Goal: Transaction & Acquisition: Download file/media

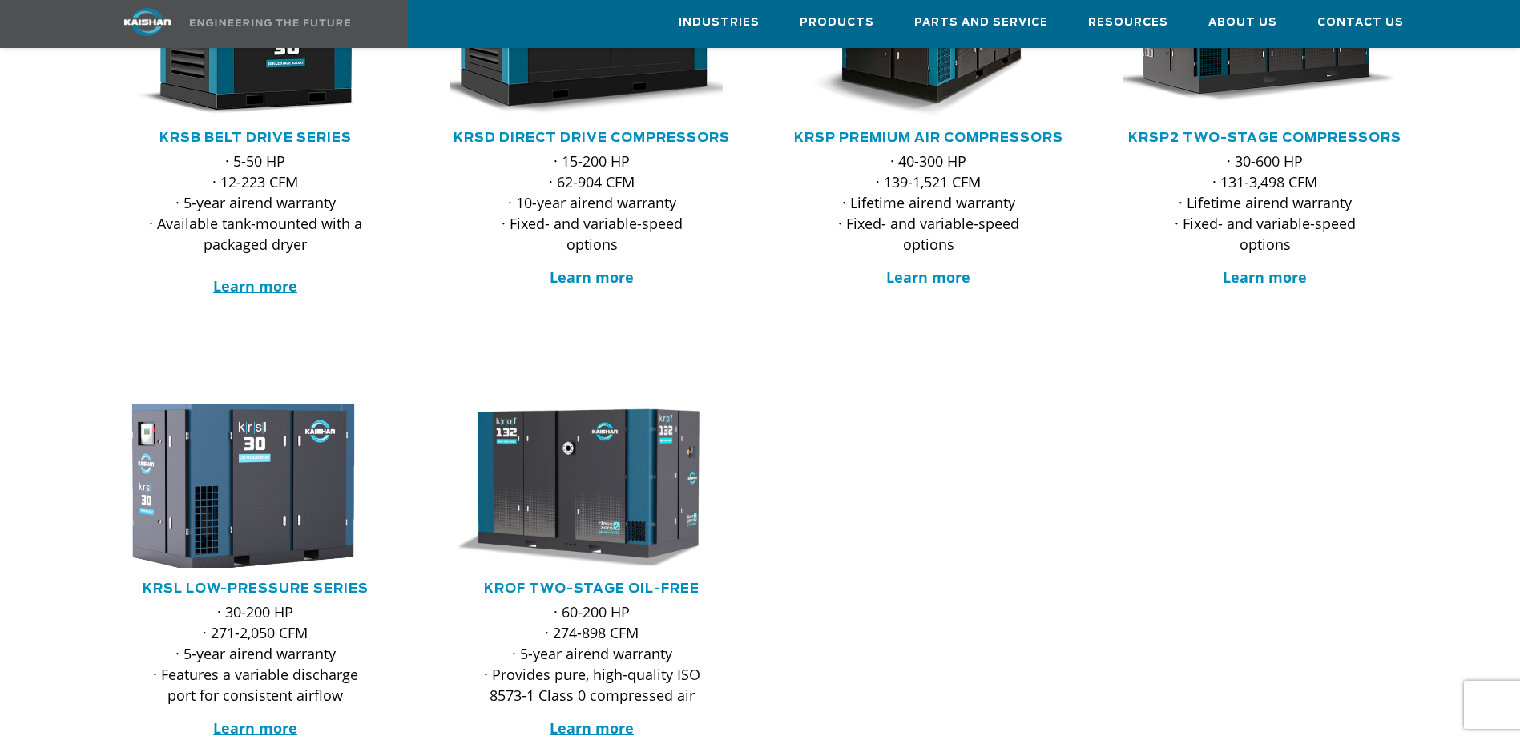
scroll to position [240, 0]
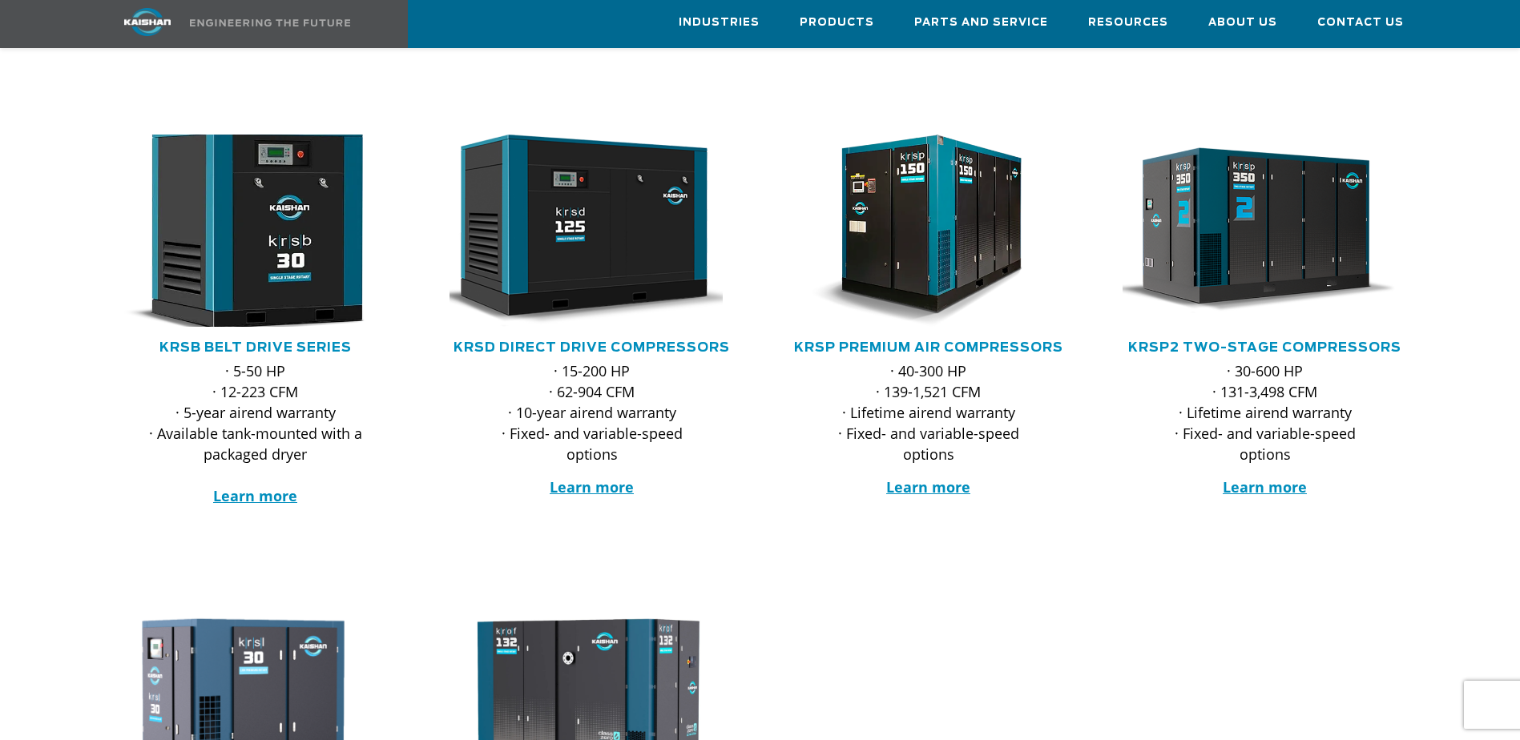
click at [230, 234] on img at bounding box center [244, 231] width 314 height 212
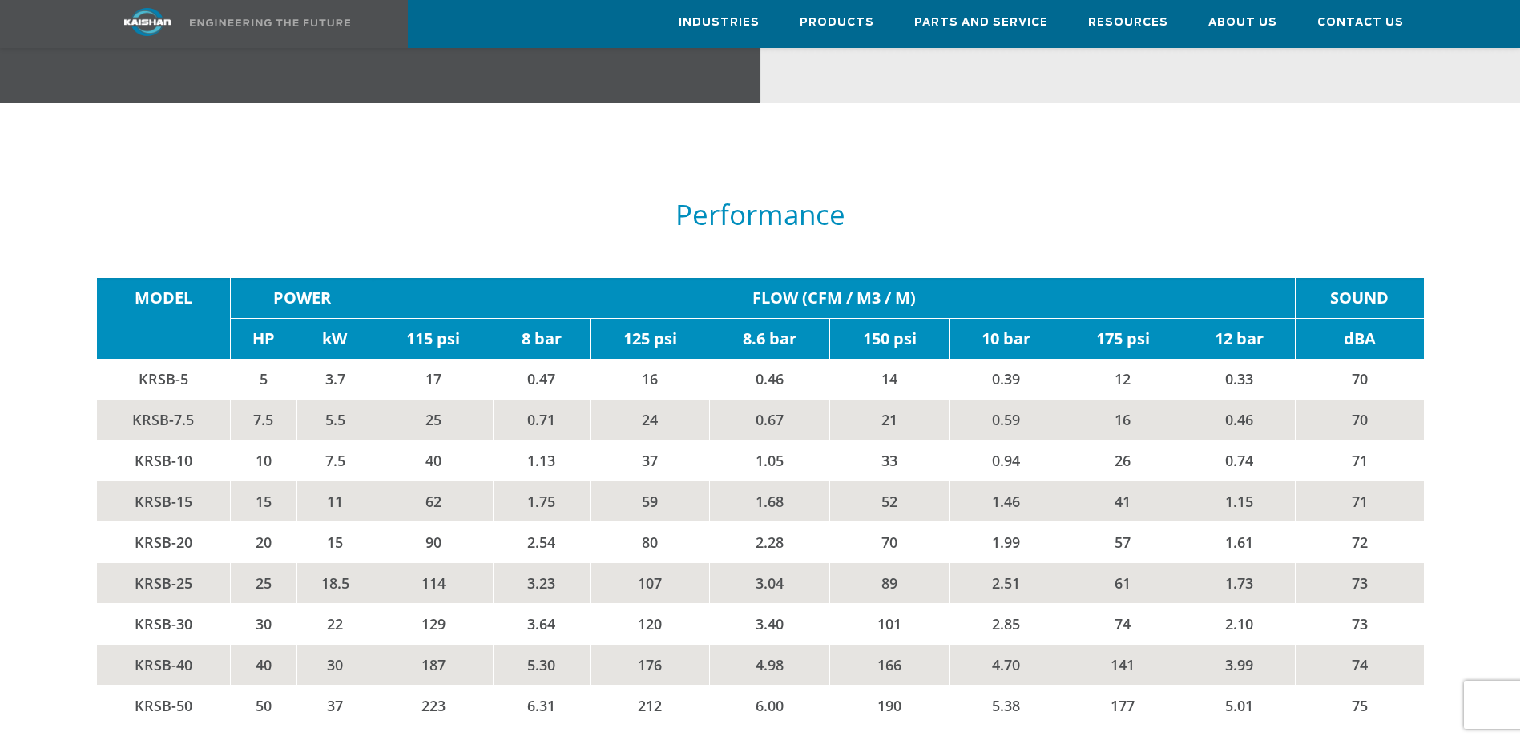
scroll to position [2644, 0]
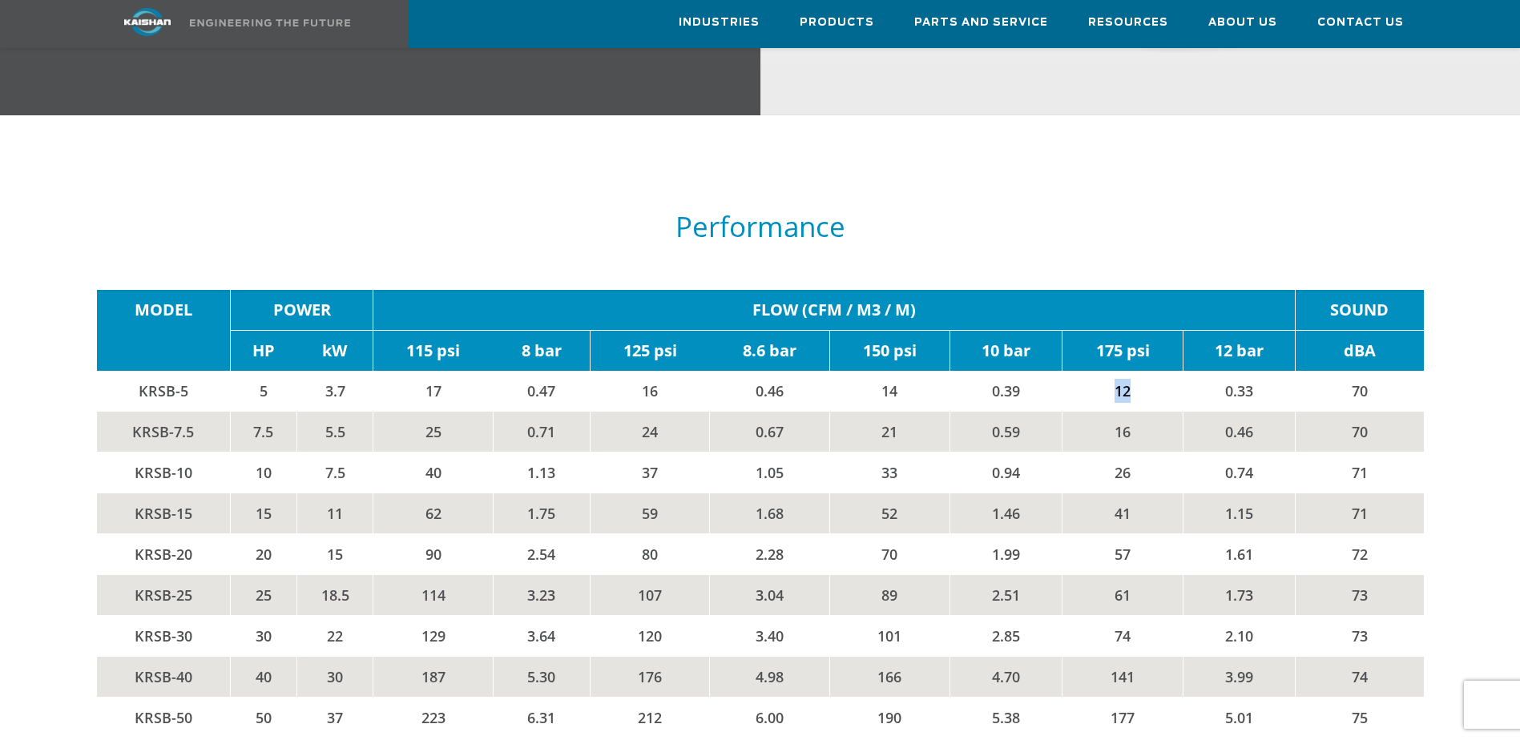
drag, startPoint x: 1131, startPoint y: 368, endPoint x: 1113, endPoint y: 365, distance: 17.8
click at [1113, 371] on td "12" at bounding box center [1123, 391] width 120 height 41
drag, startPoint x: 185, startPoint y: 367, endPoint x: 121, endPoint y: 367, distance: 64.1
click at [121, 371] on td "KRSB-5" at bounding box center [164, 391] width 134 height 41
drag, startPoint x: 121, startPoint y: 367, endPoint x: 150, endPoint y: 367, distance: 28.8
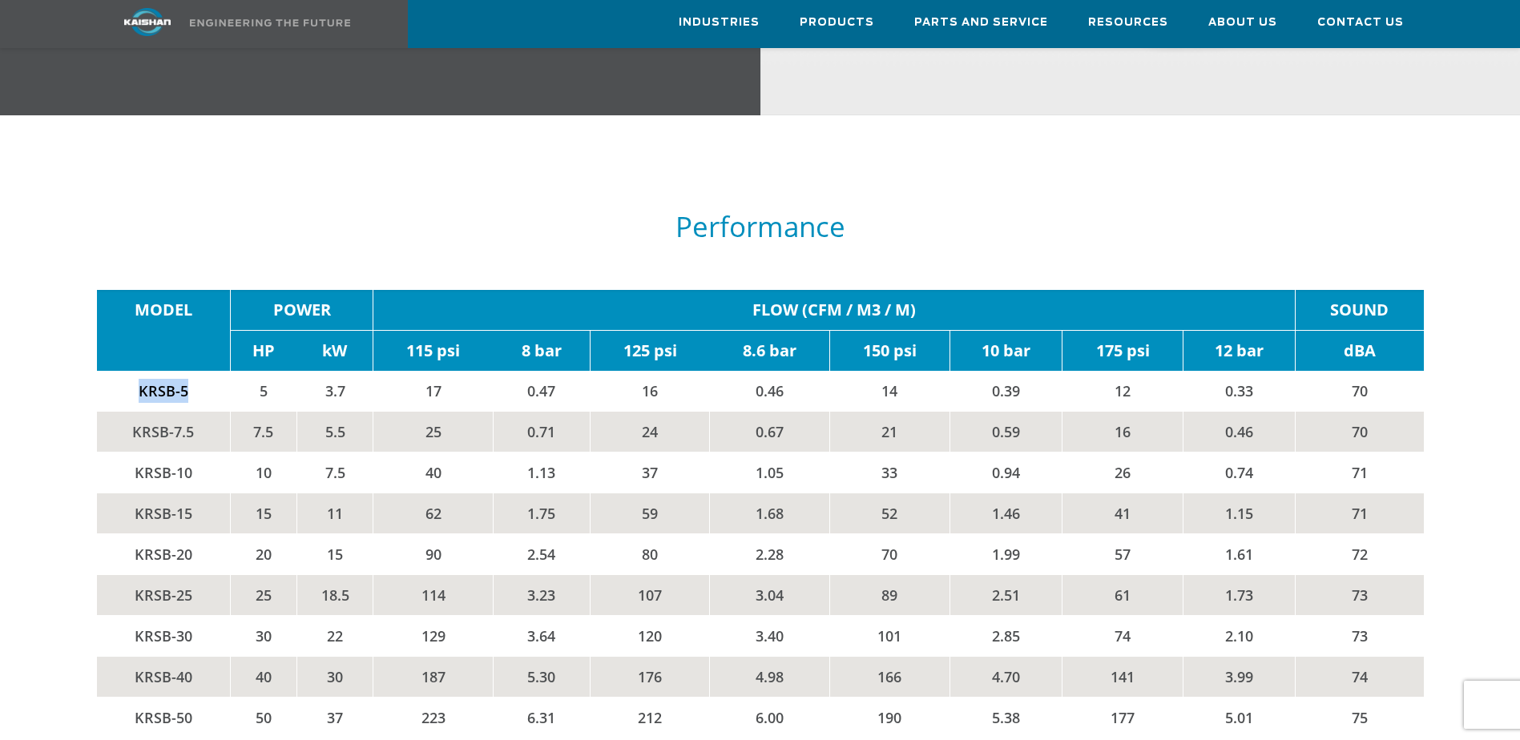
copy td "KRSB-5"
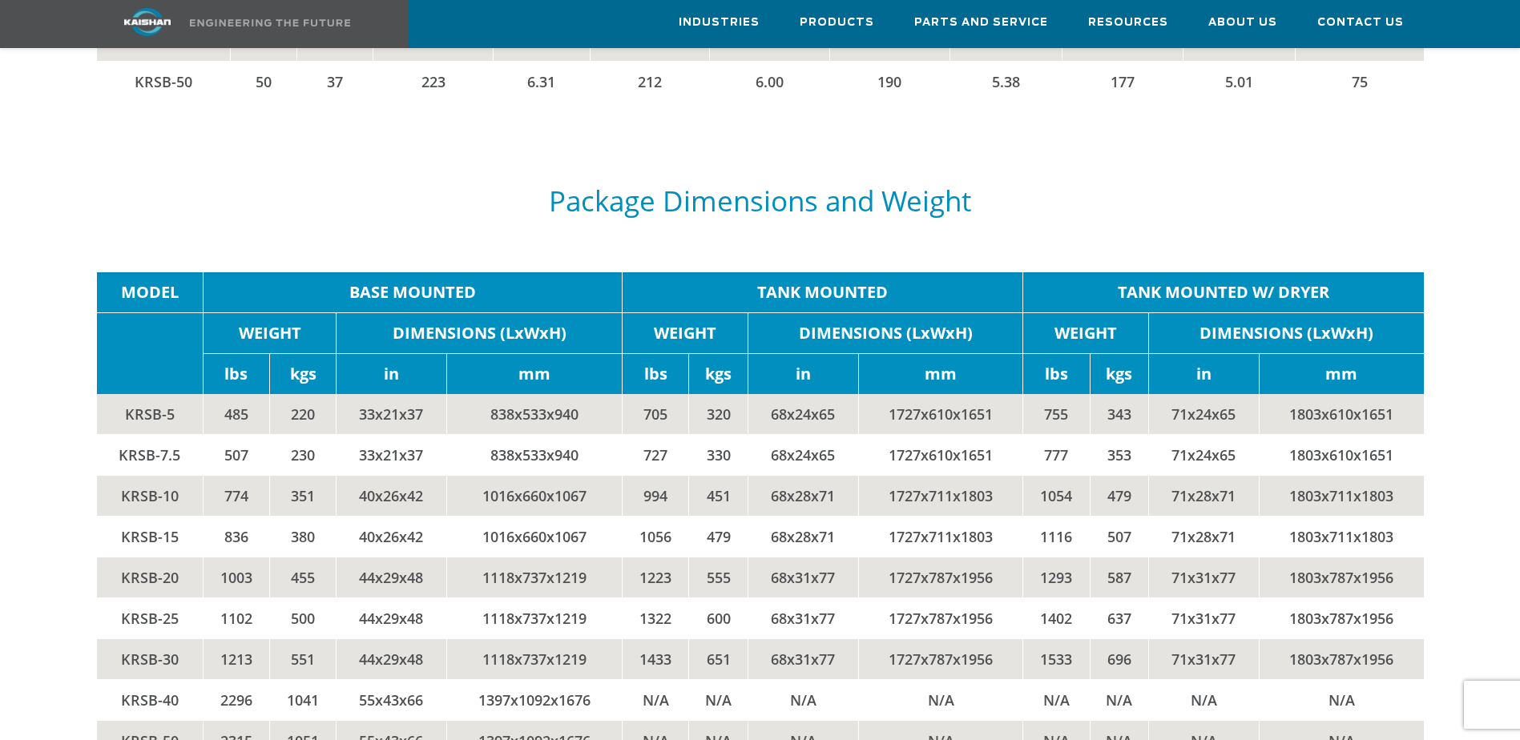
scroll to position [3285, 0]
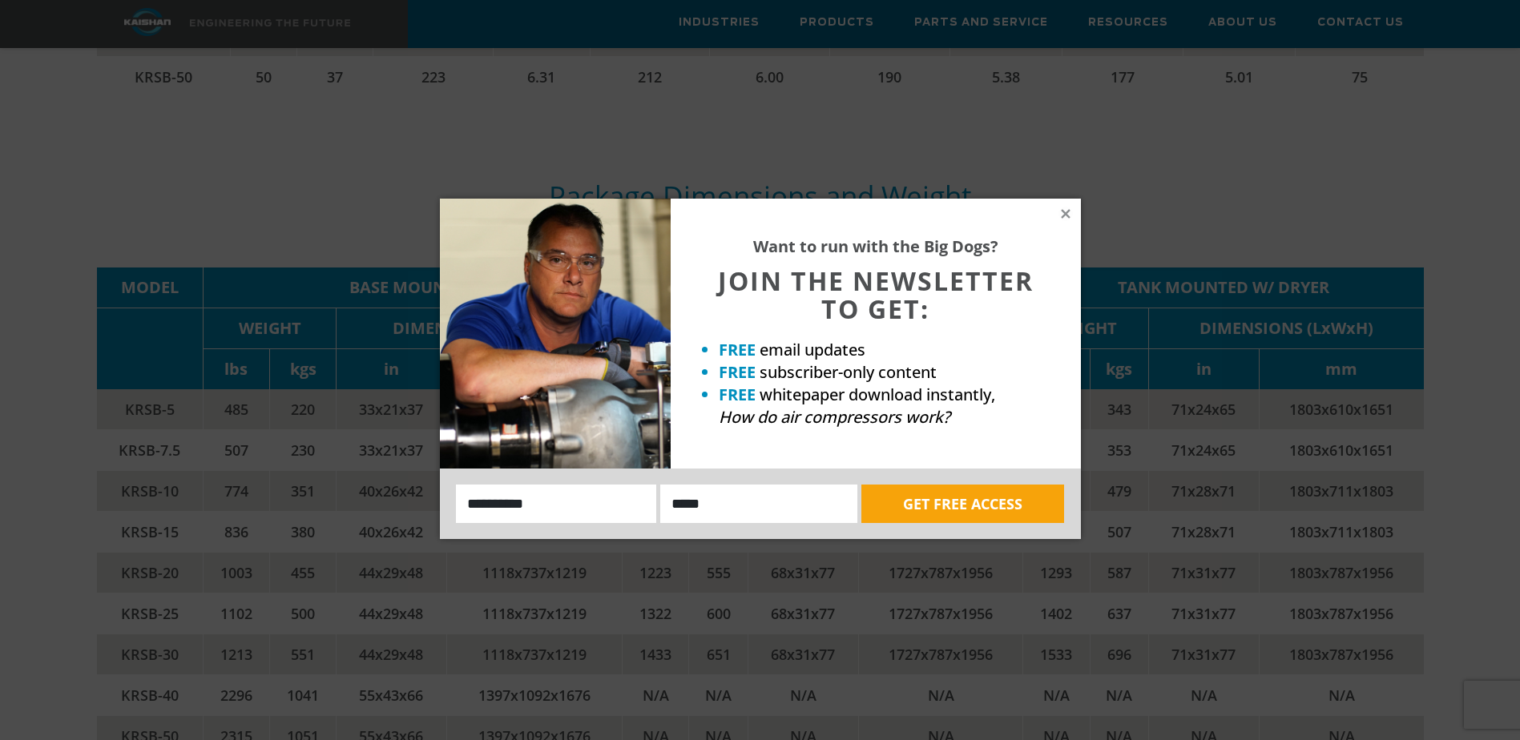
click at [1055, 218] on div "Want to run with the Big Dogs? JOIN THE NEWSLETTER TO GET: FREE email updates F…" at bounding box center [876, 334] width 410 height 270
click at [1067, 213] on icon at bounding box center [1065, 213] width 9 height 9
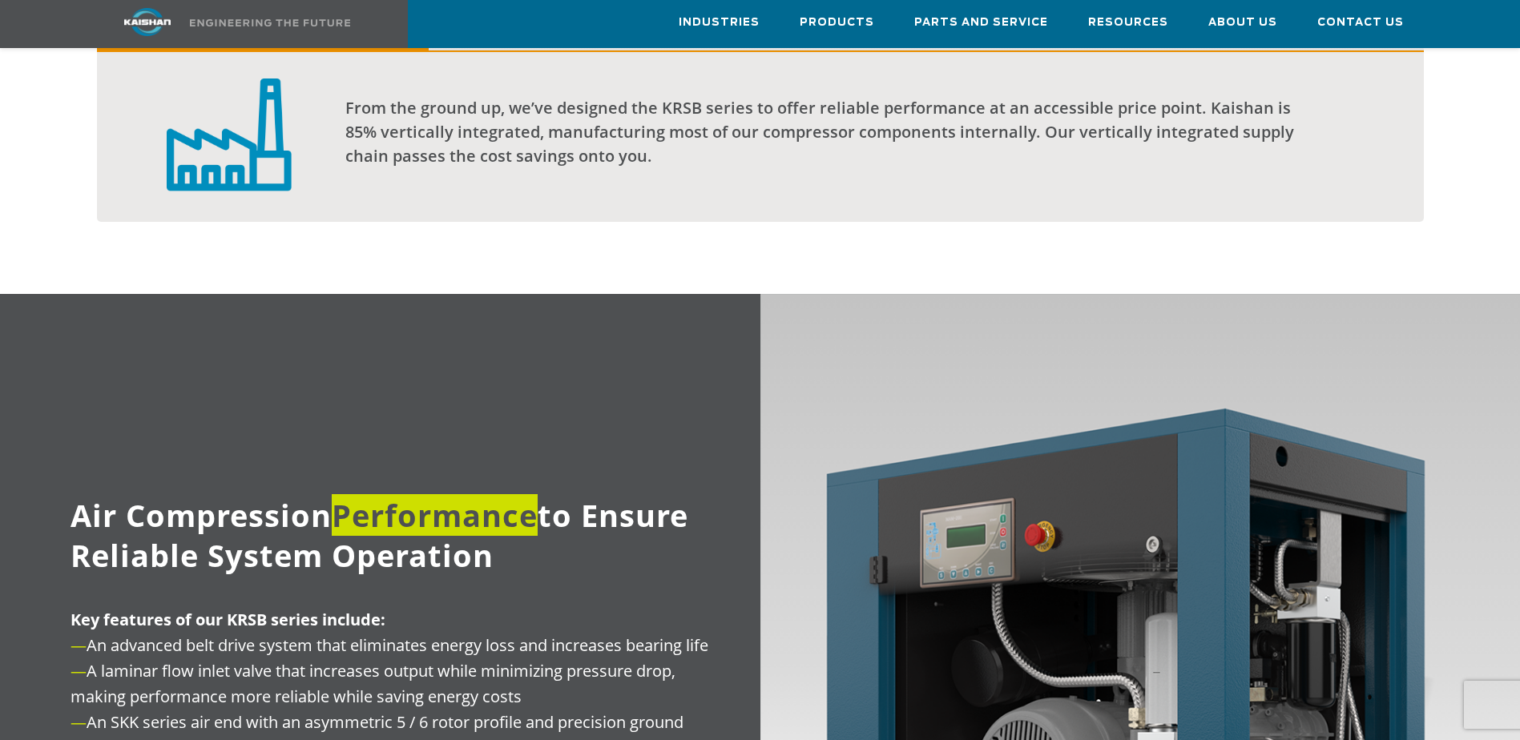
scroll to position [1603, 0]
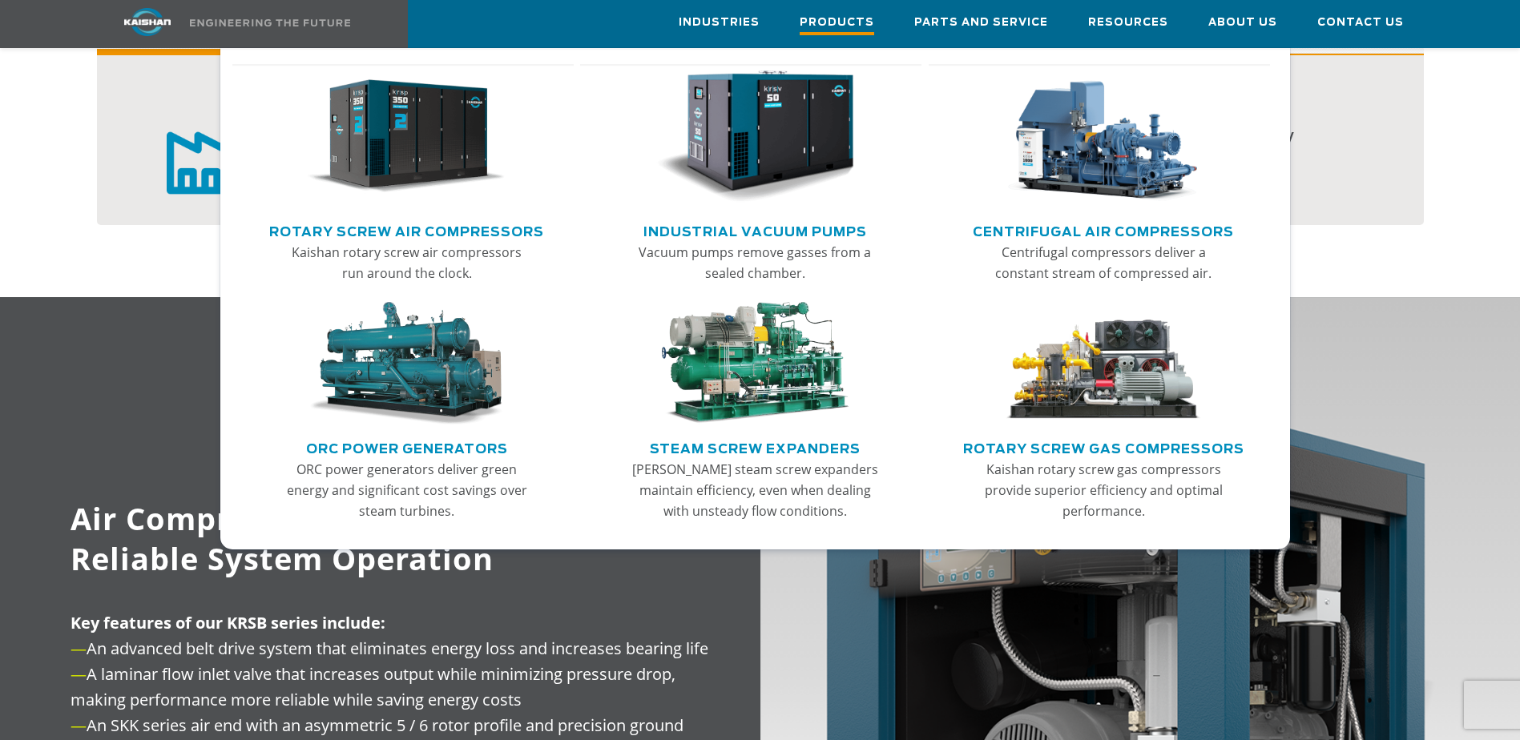
click at [863, 23] on span "Products" at bounding box center [837, 25] width 75 height 22
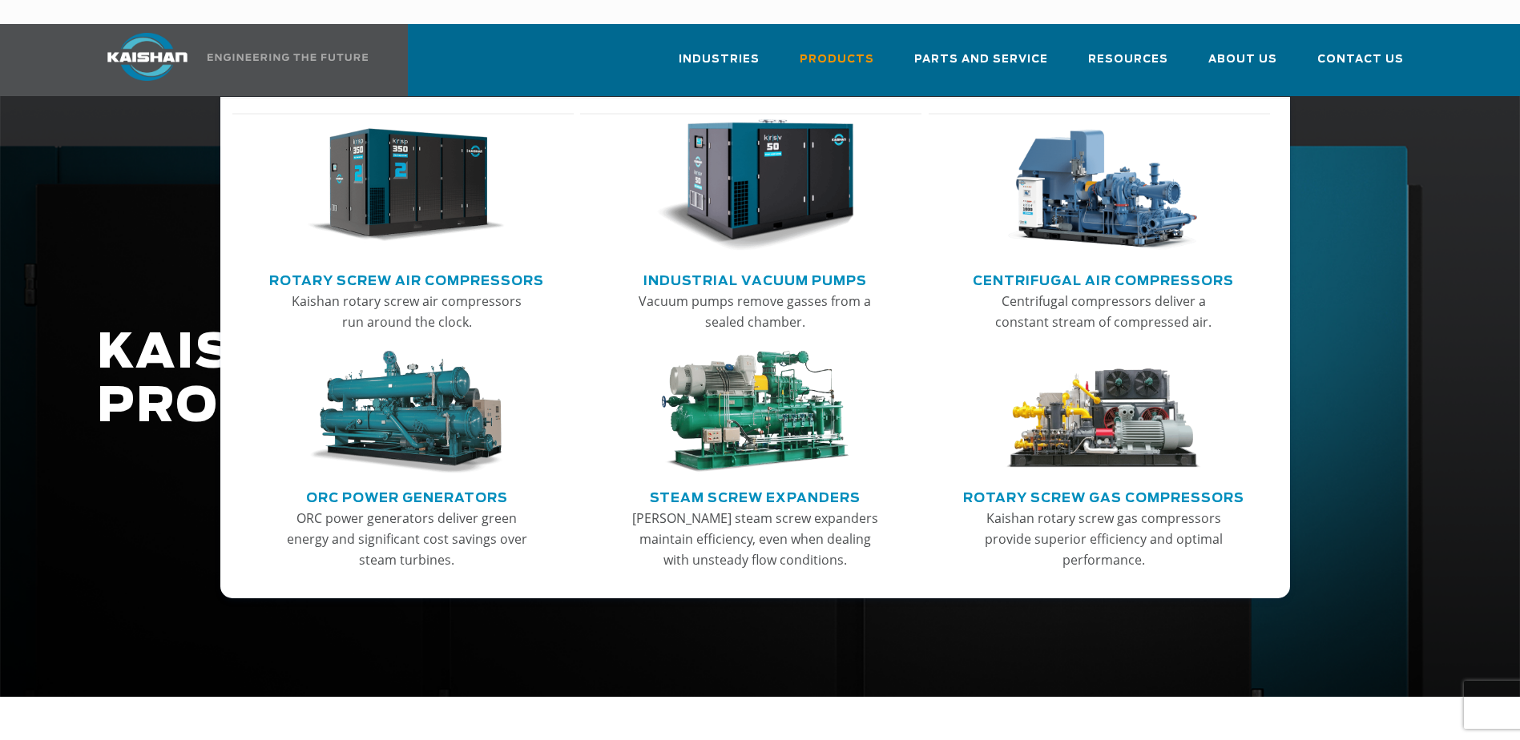
click at [363, 267] on link "Rotary Screw Air Compressors" at bounding box center [406, 279] width 275 height 24
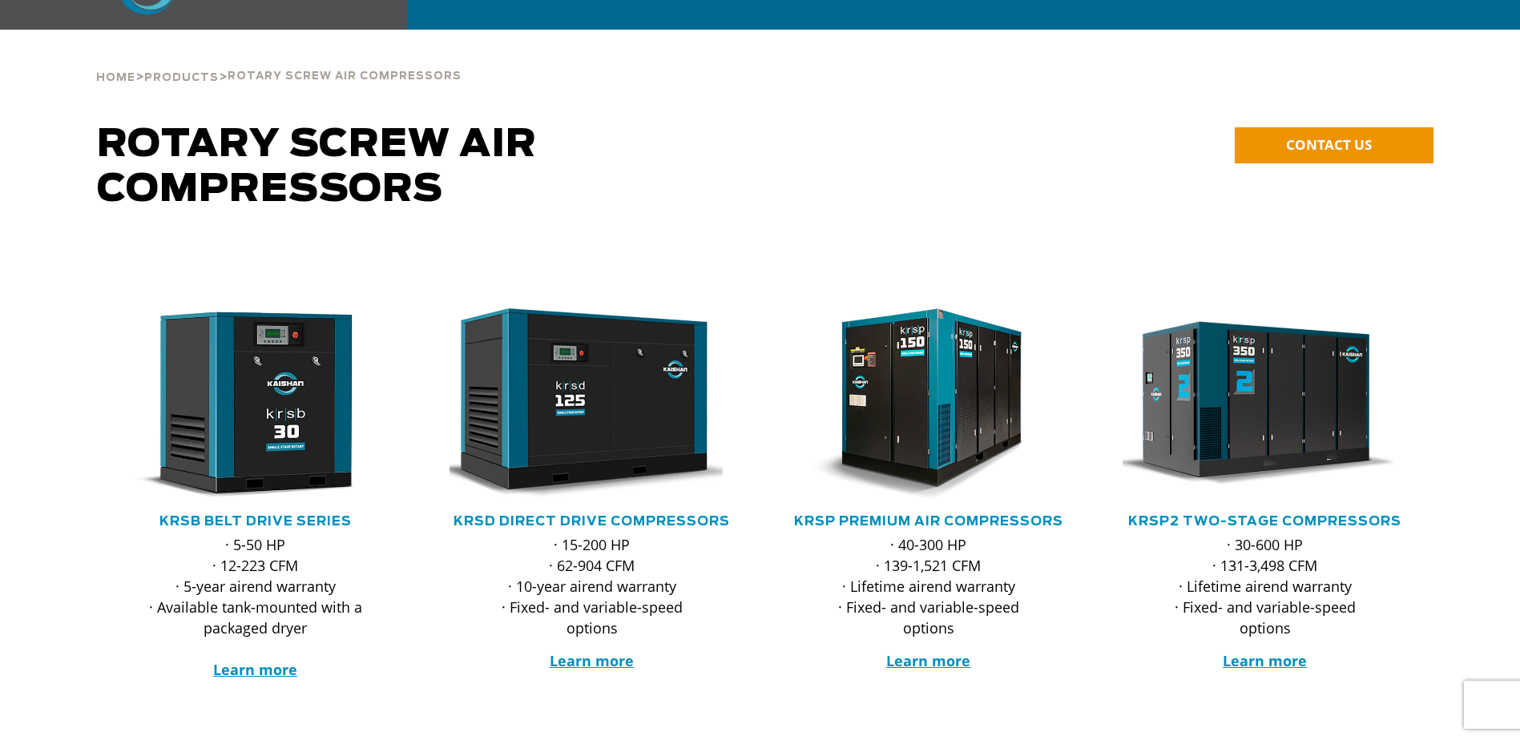
scroll to position [80, 0]
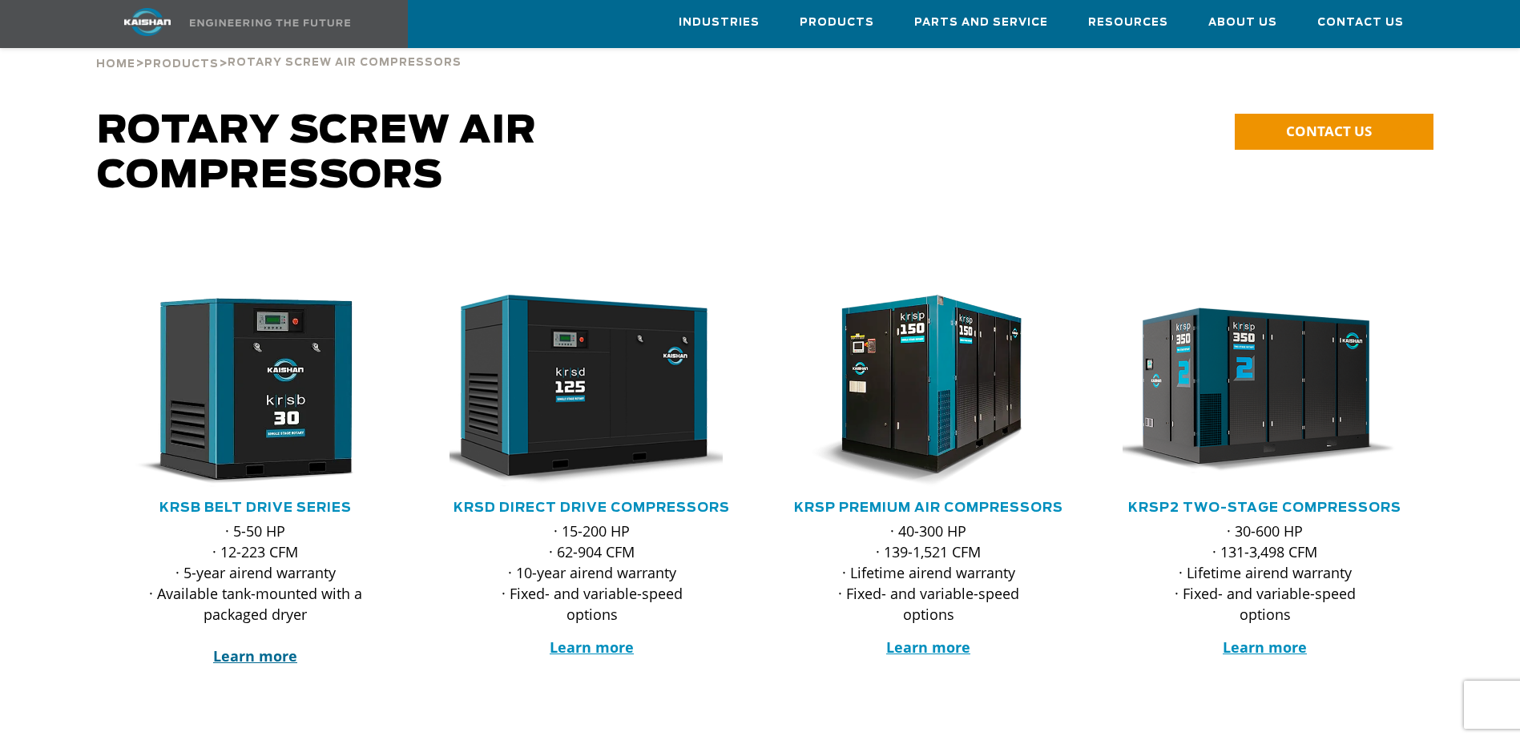
click at [269, 647] on strong "Learn more" at bounding box center [255, 656] width 84 height 19
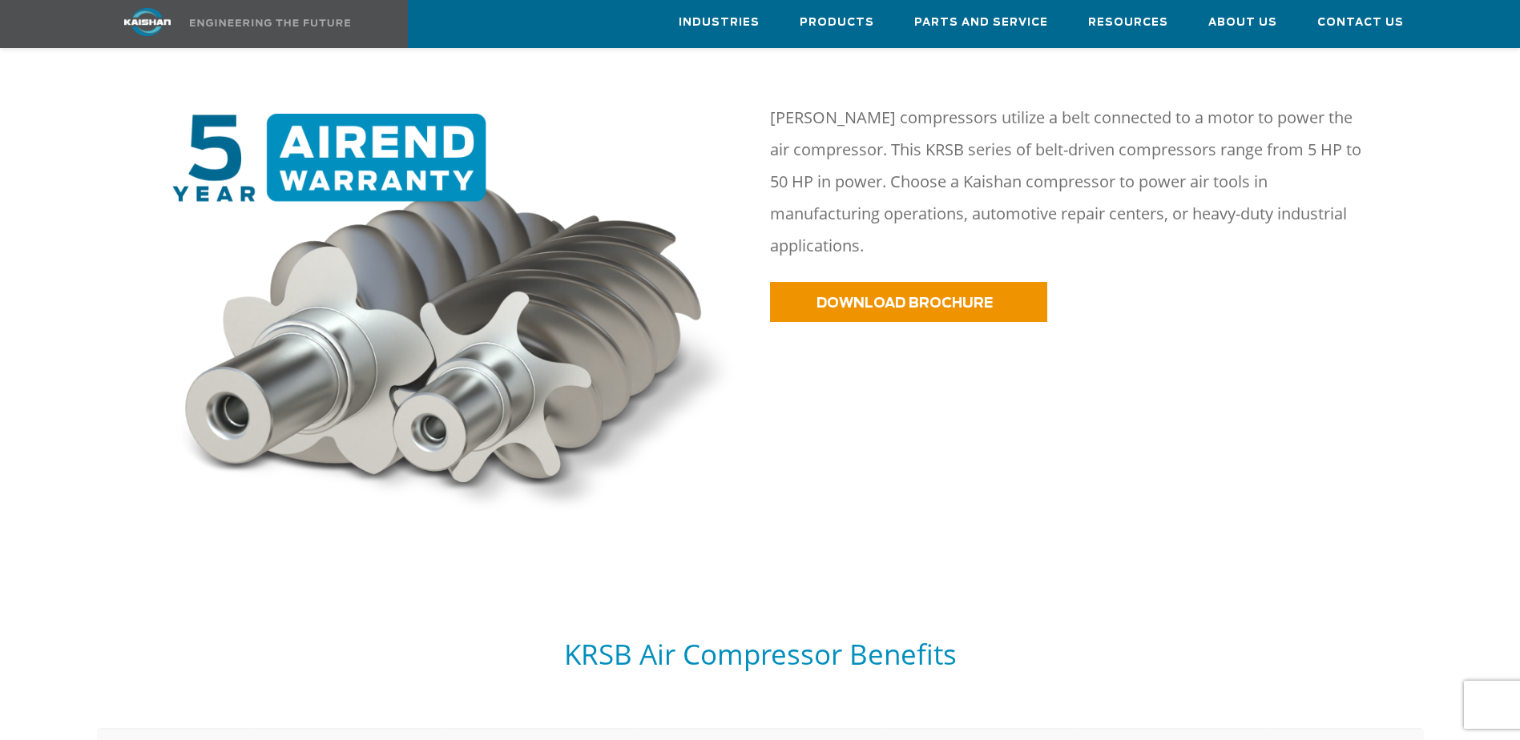
scroll to position [854, 0]
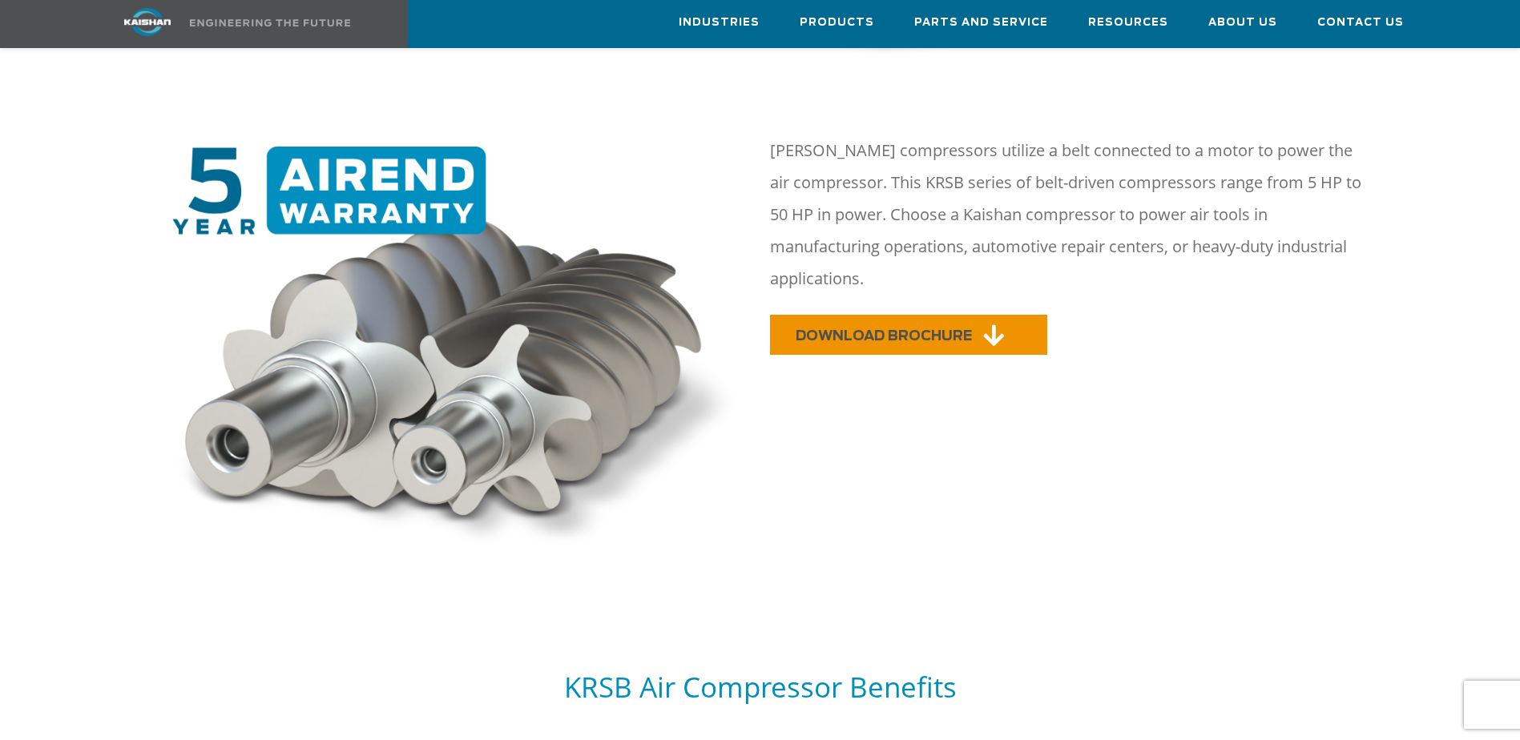
click at [898, 329] on span "DOWNLOAD BROCHURE" at bounding box center [884, 336] width 176 height 14
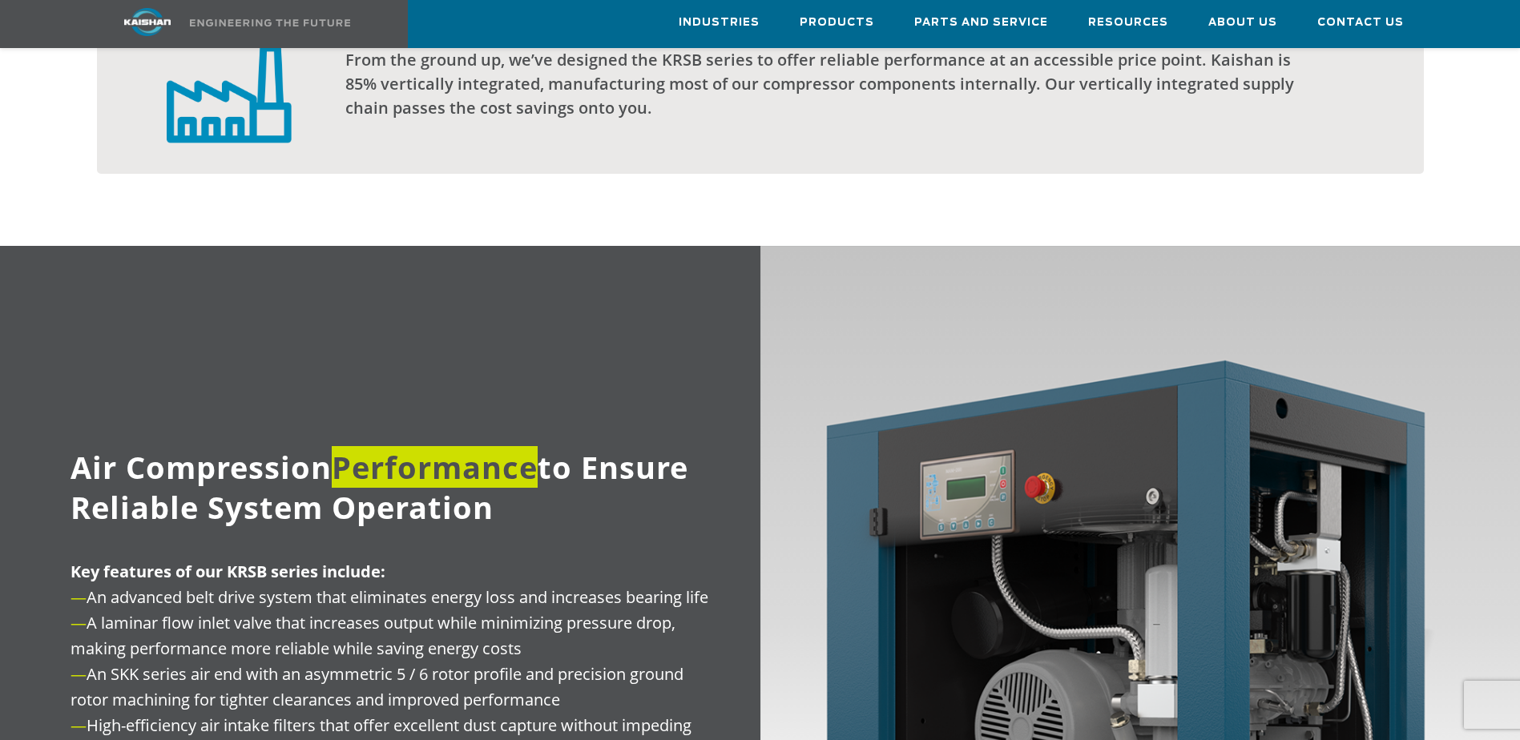
scroll to position [1655, 0]
